Goal: Check status: Check status

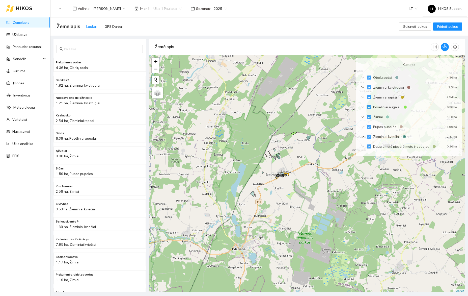
click at [159, 9] on span "Ūkis 1 Pauliaus" at bounding box center [167, 9] width 28 height 8
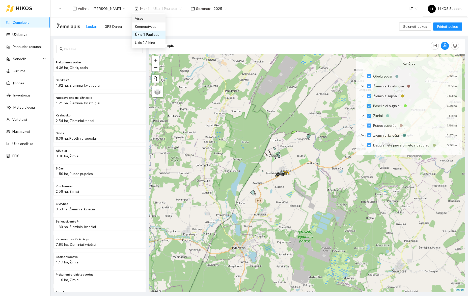
click at [149, 20] on div "Visos" at bounding box center [149, 19] width 28 height 6
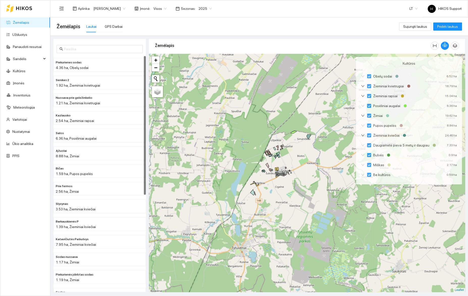
click at [303, 185] on div at bounding box center [307, 173] width 316 height 238
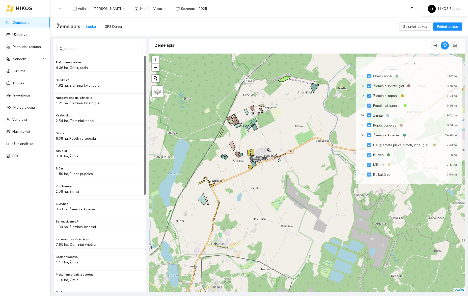
click at [290, 158] on div at bounding box center [307, 173] width 316 height 238
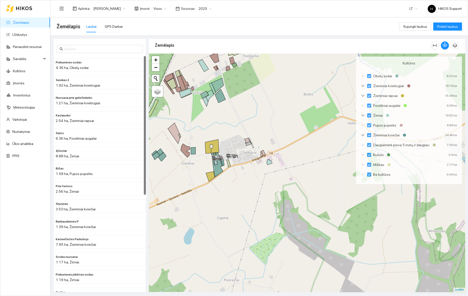
drag, startPoint x: 230, startPoint y: 120, endPoint x: 295, endPoint y: 121, distance: 64.9
click at [295, 120] on div at bounding box center [307, 173] width 316 height 238
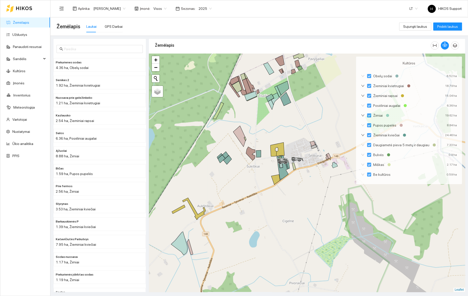
drag, startPoint x: 312, startPoint y: 119, endPoint x: 319, endPoint y: 152, distance: 34.1
click at [319, 152] on div at bounding box center [307, 173] width 316 height 238
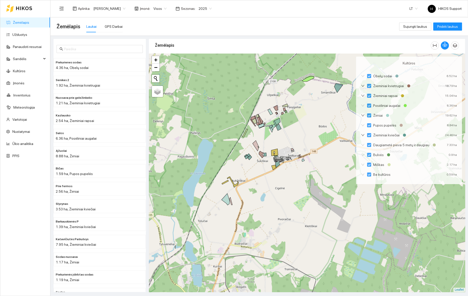
drag, startPoint x: 330, startPoint y: 163, endPoint x: 291, endPoint y: 140, distance: 44.7
click at [291, 140] on div at bounding box center [307, 173] width 316 height 238
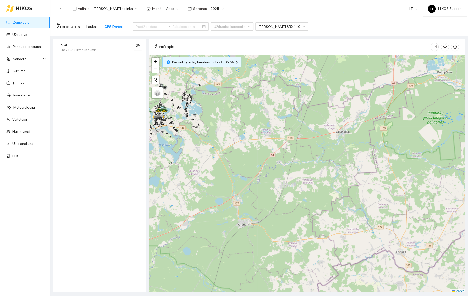
scroll to position [1, 0]
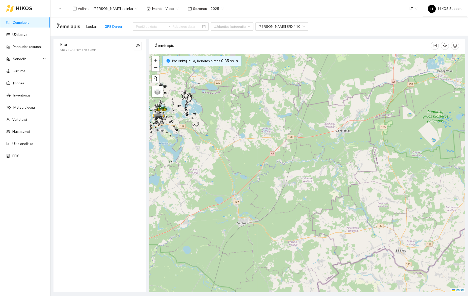
drag, startPoint x: 208, startPoint y: 124, endPoint x: 324, endPoint y: 180, distance: 128.7
click at [325, 182] on div at bounding box center [307, 173] width 316 height 238
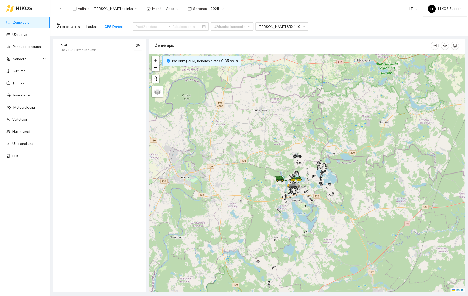
click at [316, 199] on div at bounding box center [307, 173] width 316 height 238
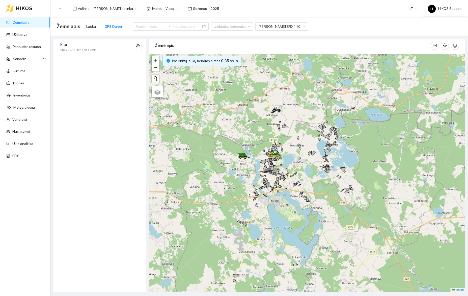
click at [306, 159] on div at bounding box center [307, 173] width 316 height 238
